Goal: Task Accomplishment & Management: Manage account settings

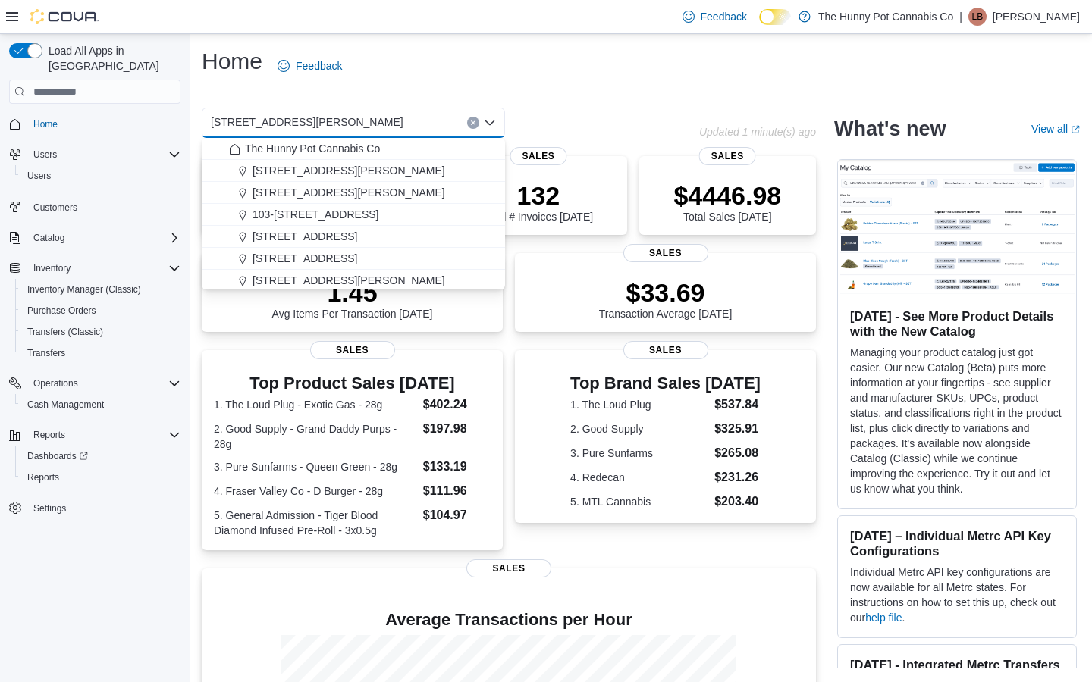
click at [639, 134] on div "[STREET_ADDRESS][PERSON_NAME] Selected. [STREET_ADDRESS][PERSON_NAME] Press Bac…" at bounding box center [450, 123] width 497 height 30
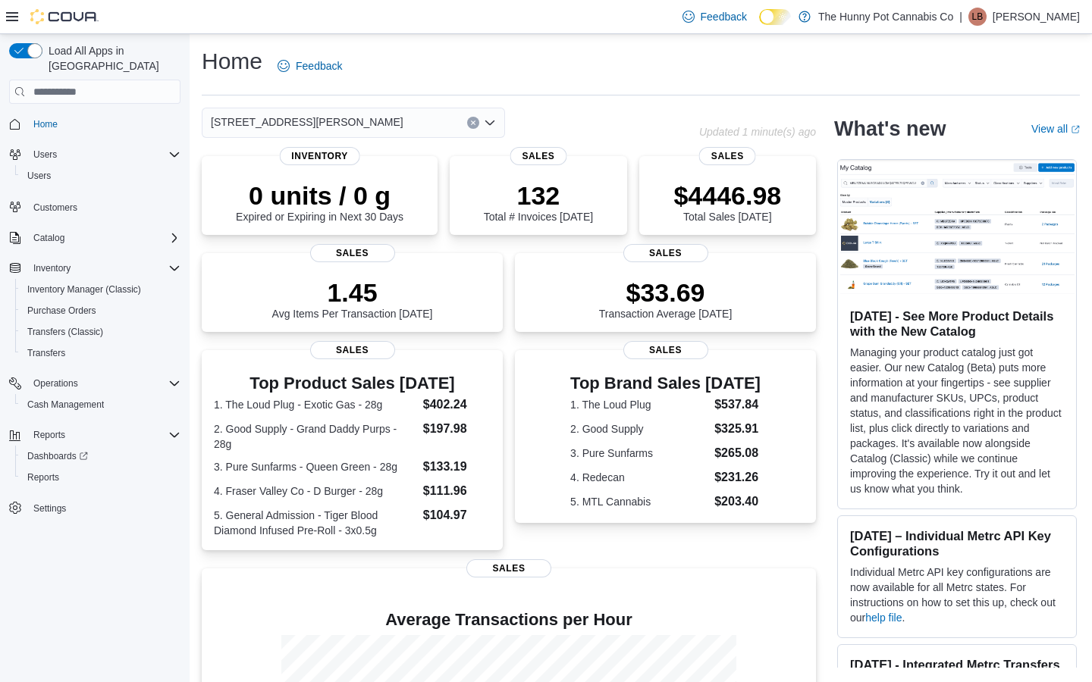
click at [309, 112] on div "[STREET_ADDRESS][PERSON_NAME]" at bounding box center [353, 123] width 303 height 30
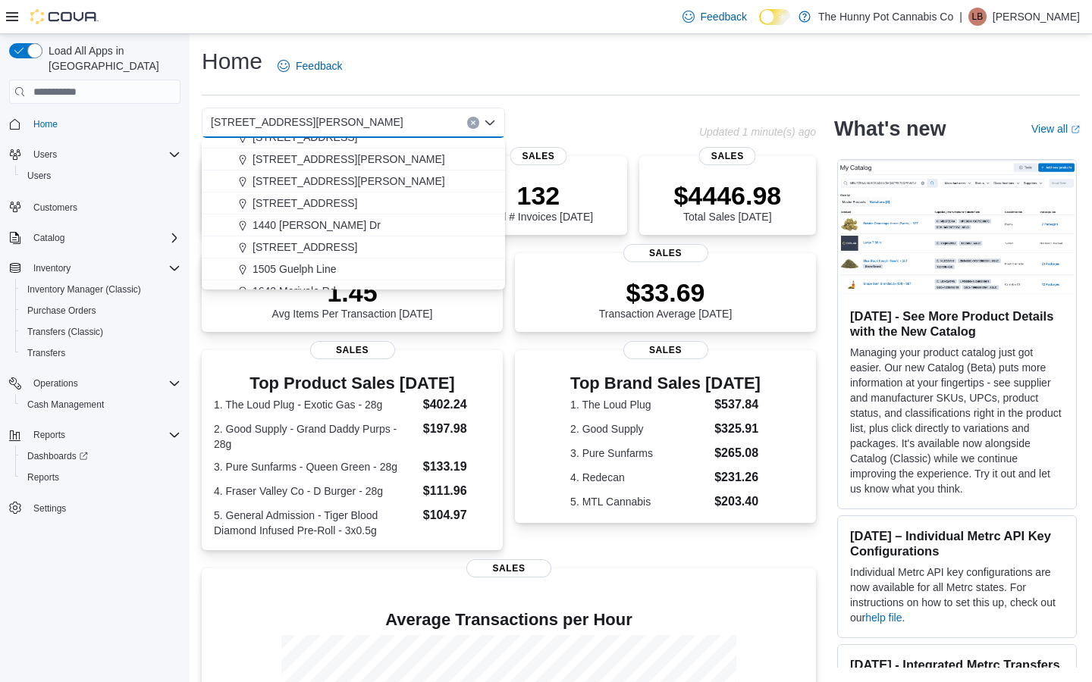
scroll to position [123, 0]
click at [322, 185] on span "[STREET_ADDRESS][PERSON_NAME]" at bounding box center [349, 179] width 193 height 15
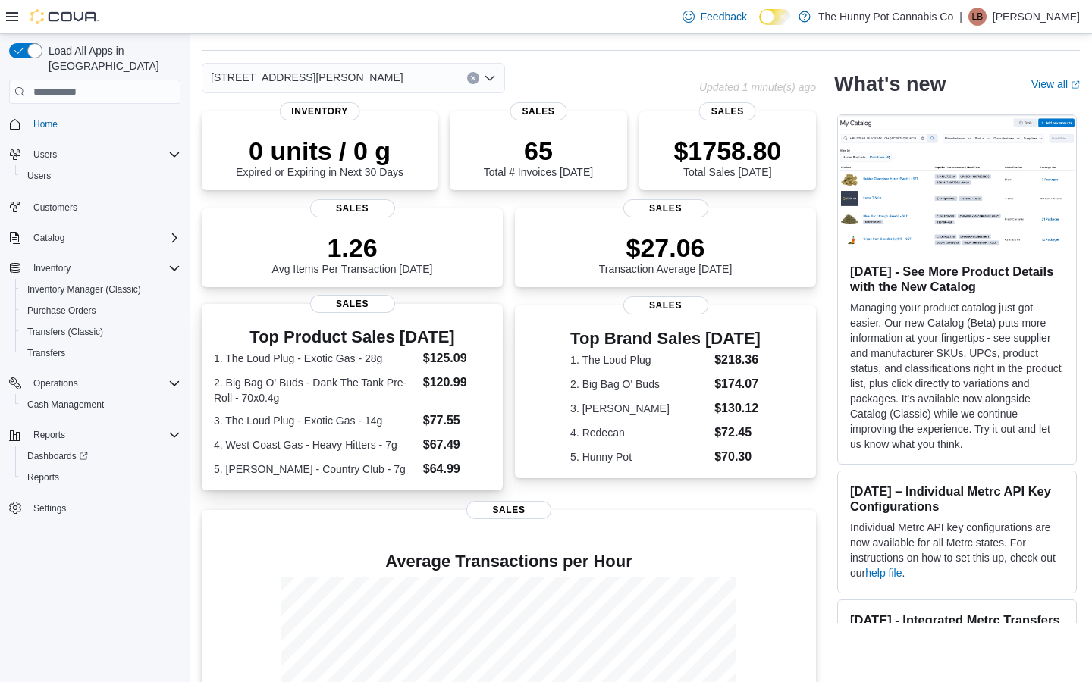
scroll to position [0, 0]
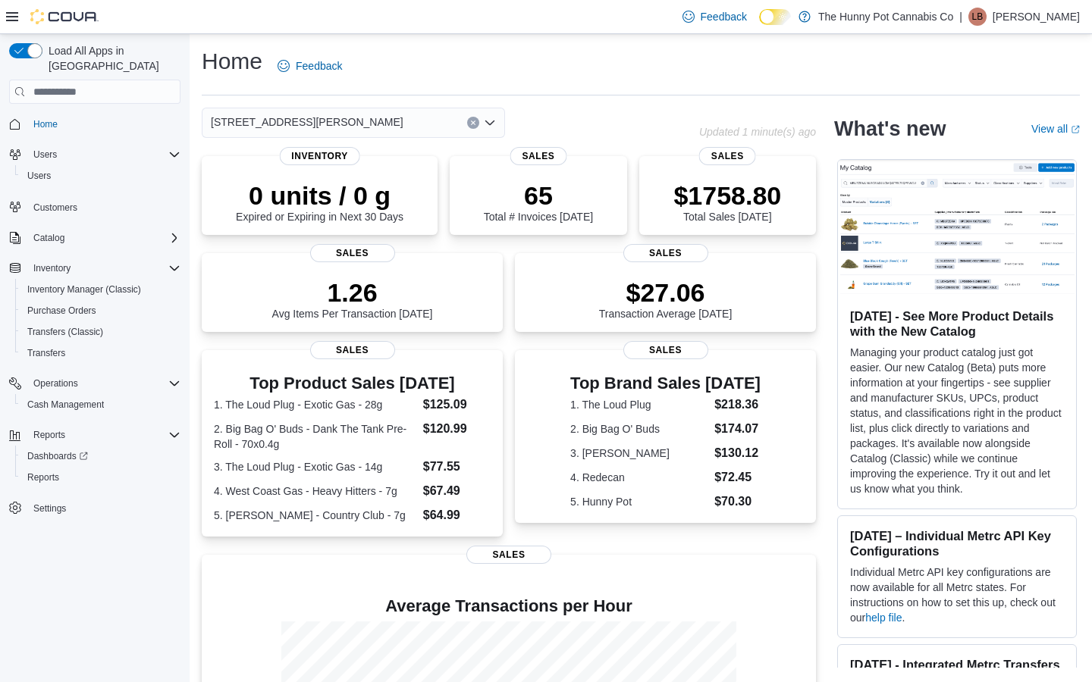
click at [363, 129] on div "1288 Ritson Rd N Combo box. Selected. 1288 Ritson Rd N. Press Backspace to dele…" at bounding box center [353, 123] width 303 height 30
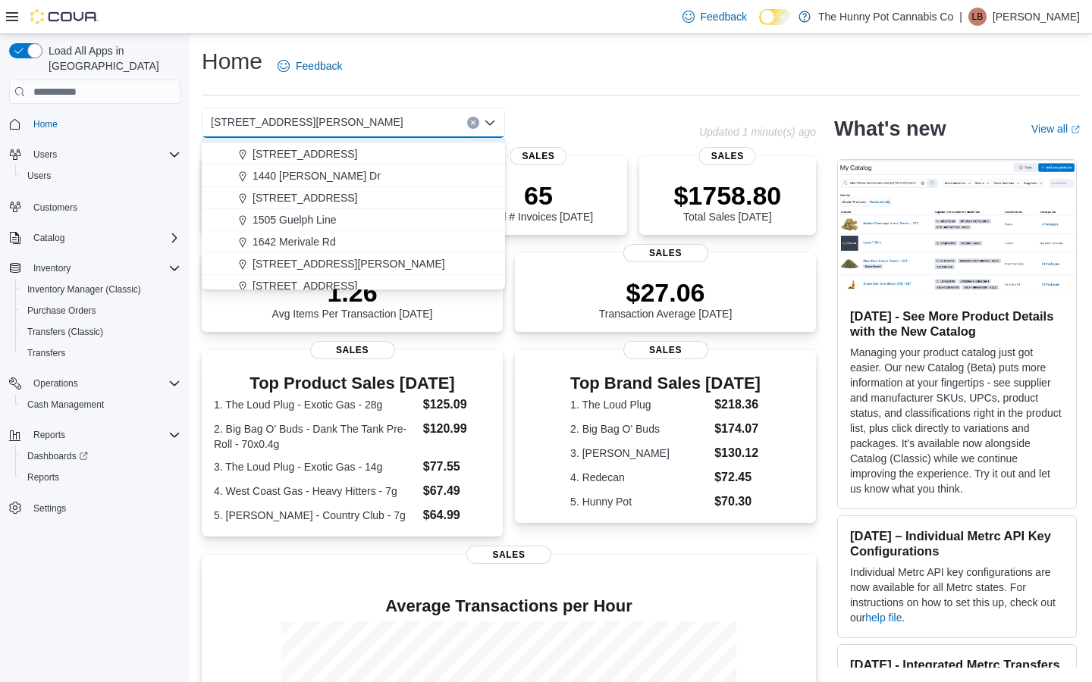
scroll to position [173, 0]
click at [283, 262] on span "[STREET_ADDRESS][PERSON_NAME]" at bounding box center [349, 261] width 193 height 15
